Goal: Register for event/course

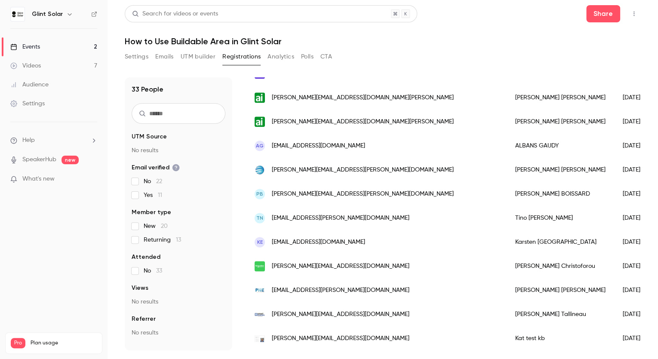
scroll to position [471, 0]
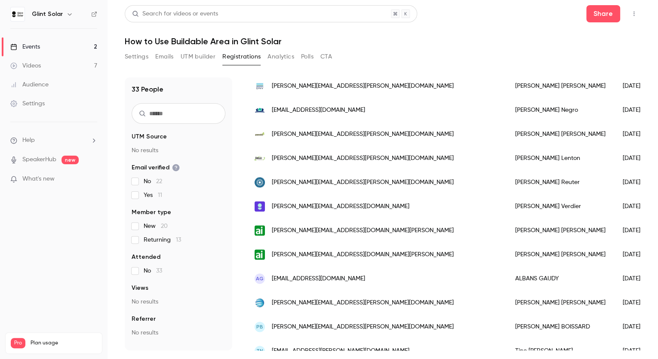
click at [36, 46] on div "Events" at bounding box center [25, 47] width 30 height 9
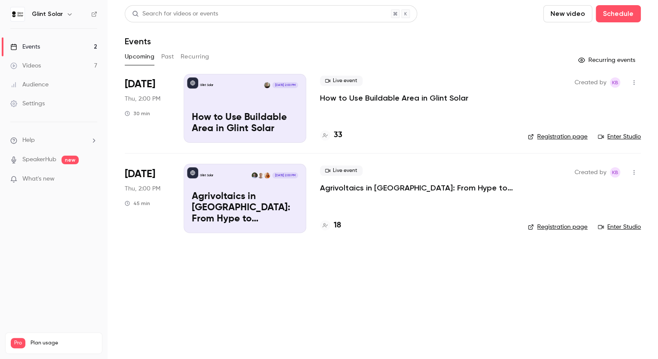
click at [373, 189] on p "Agrivoltaics in [GEOGRAPHIC_DATA]: From Hype to Implementation" at bounding box center [417, 188] width 194 height 10
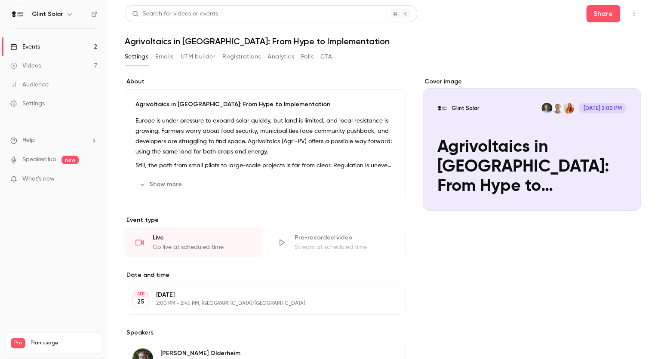
click at [245, 55] on button "Registrations" at bounding box center [241, 57] width 38 height 14
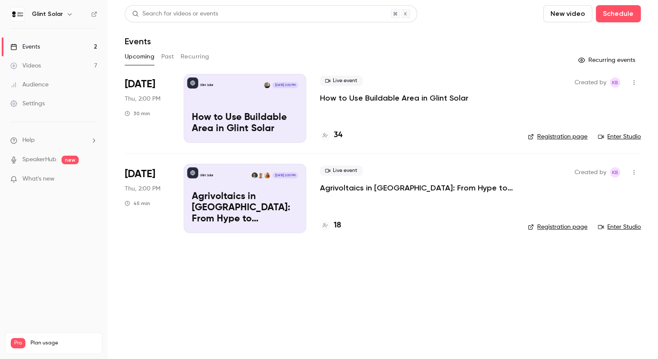
click at [616, 136] on link "Enter Studio" at bounding box center [619, 136] width 43 height 9
